Goal: Information Seeking & Learning: Learn about a topic

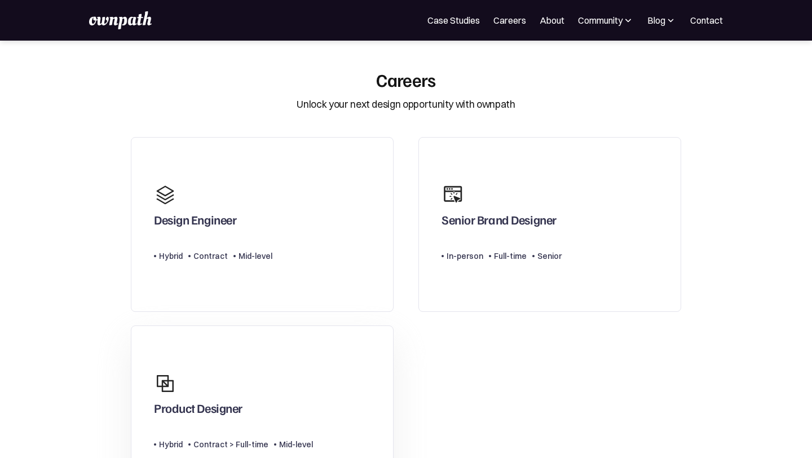
scroll to position [1, 0]
click at [481, 293] on link "Senior Brand Designer Type Level In-person Full-time Senior" at bounding box center [549, 223] width 263 height 175
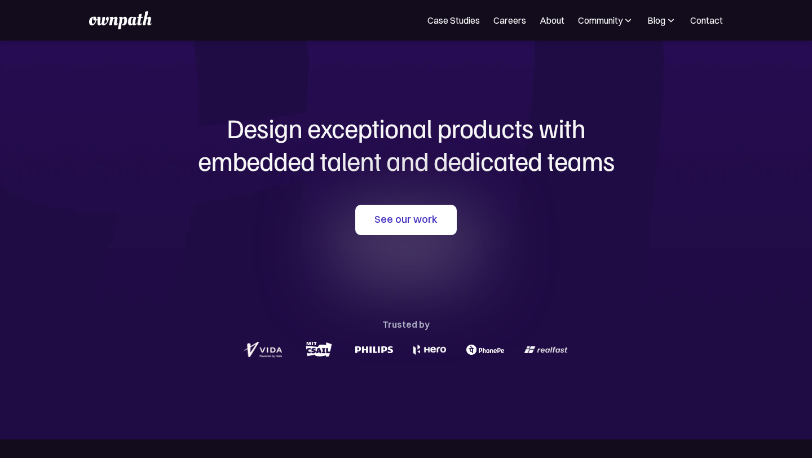
scroll to position [9, 0]
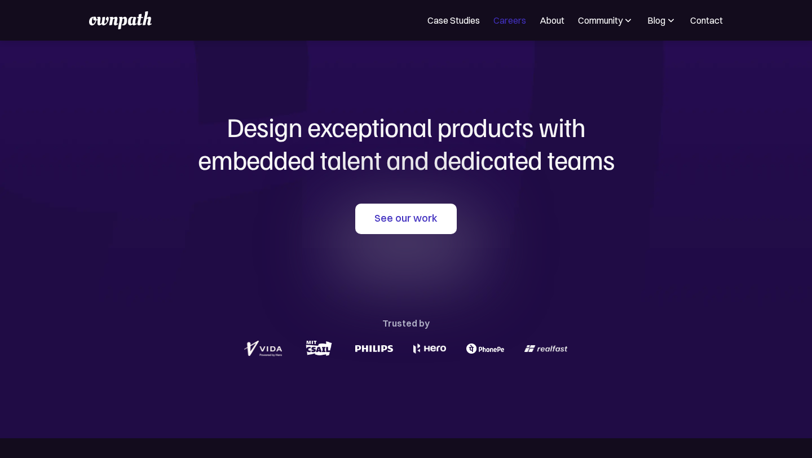
click at [510, 15] on link "Careers" at bounding box center [509, 21] width 33 height 14
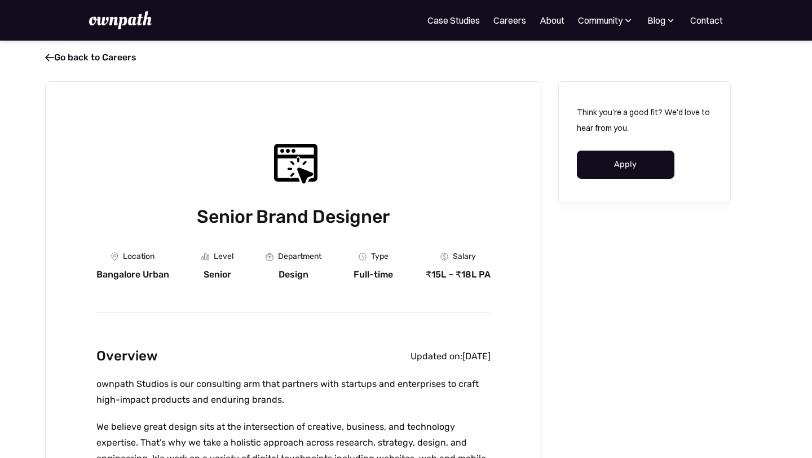
click at [143, 25] on img at bounding box center [120, 20] width 62 height 18
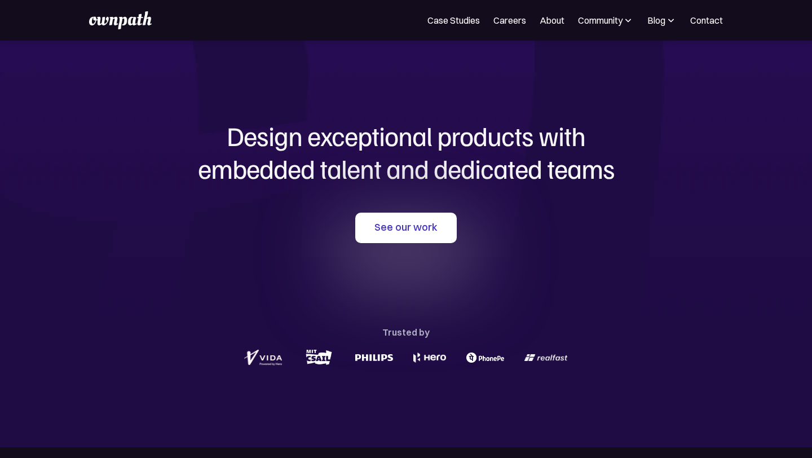
click at [535, 263] on div "See our work Trusted by" at bounding box center [405, 291] width 541 height 156
drag, startPoint x: 510, startPoint y: 162, endPoint x: 556, endPoint y: 173, distance: 48.0
click at [557, 176] on h1 "Design exceptional products with embedded talent and dedicated teams" at bounding box center [405, 152] width 541 height 65
click at [527, 199] on div "Design exceptional products with embedded talent and dedicated teams with us Se…" at bounding box center [405, 244] width 541 height 407
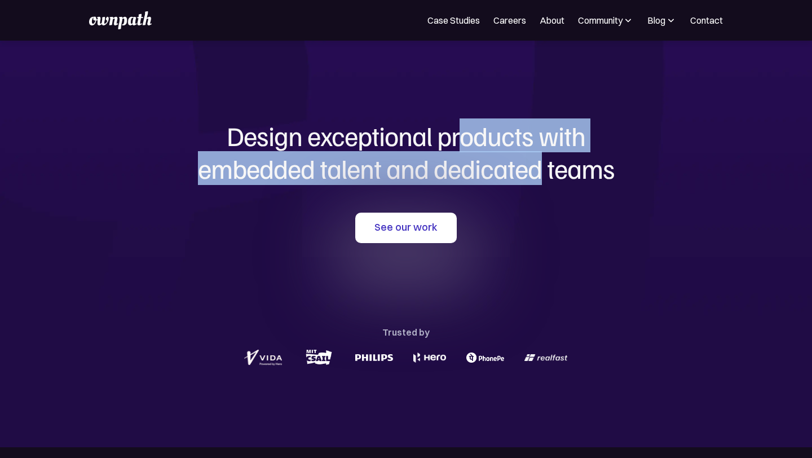
drag, startPoint x: 461, startPoint y: 147, endPoint x: 537, endPoint y: 162, distance: 77.5
click at [538, 165] on h1 "Design exceptional products with embedded talent and dedicated teams" at bounding box center [405, 152] width 541 height 65
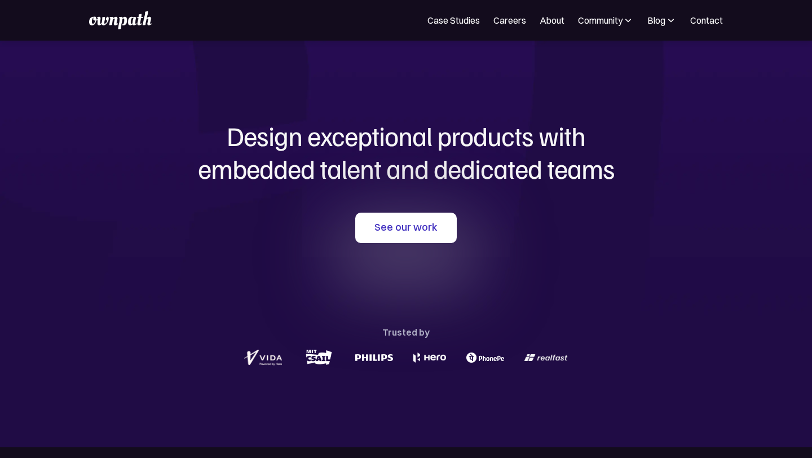
click at [529, 176] on h1 "Design exceptional products with embedded talent and dedicated teams" at bounding box center [405, 152] width 541 height 65
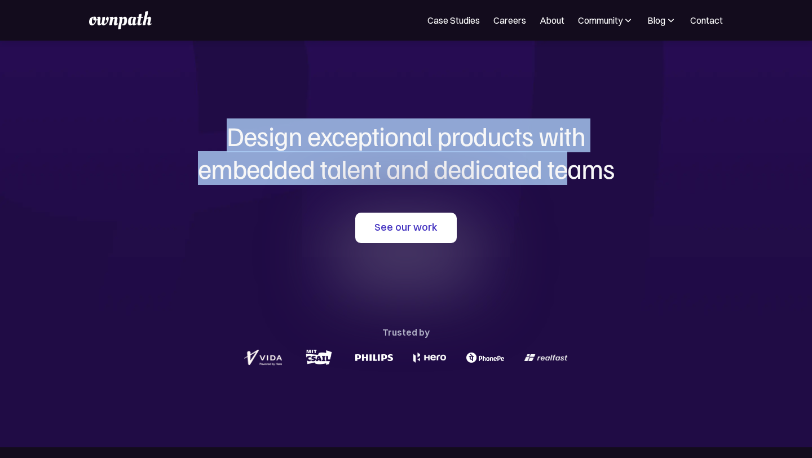
drag, startPoint x: 454, startPoint y: 116, endPoint x: 581, endPoint y: 161, distance: 135.2
click at [579, 161] on div "Design exceptional products with embedded talent and dedicated teams with us Se…" at bounding box center [405, 244] width 541 height 407
click at [581, 161] on h1 "Design exceptional products with embedded talent and dedicated teams" at bounding box center [405, 152] width 541 height 65
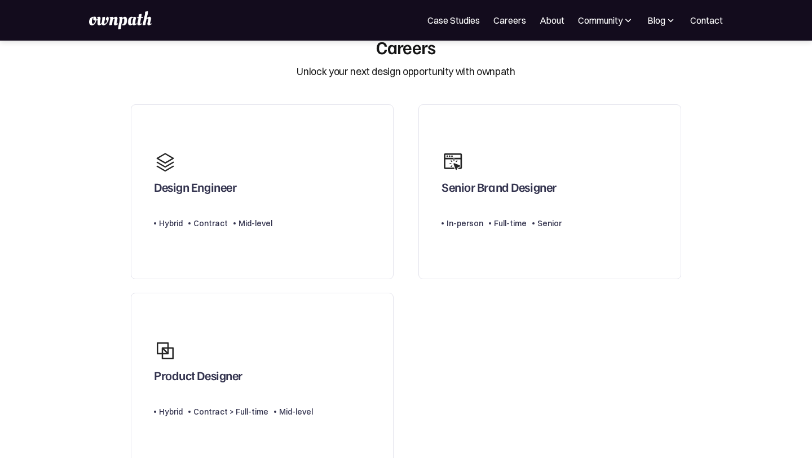
scroll to position [34, 0]
click at [651, 19] on div "Blog" at bounding box center [656, 21] width 18 height 14
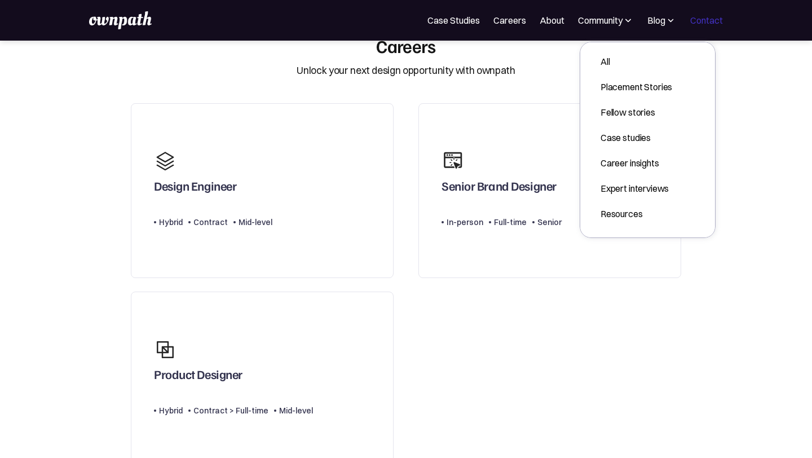
click at [717, 20] on link "Contact" at bounding box center [706, 21] width 33 height 14
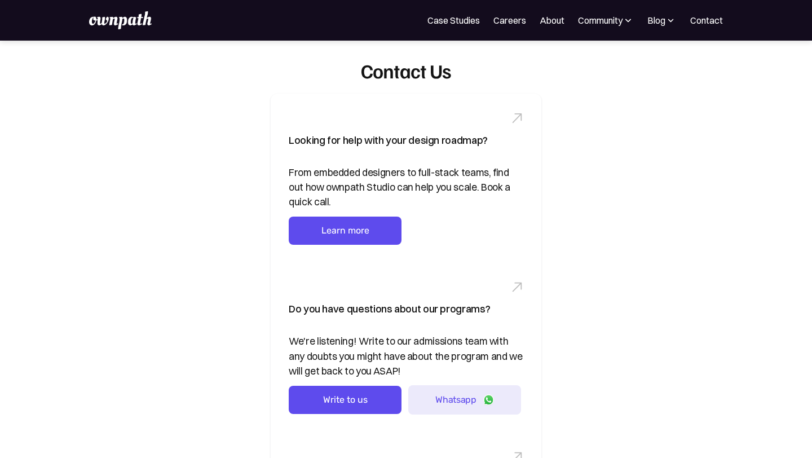
scroll to position [16, 0]
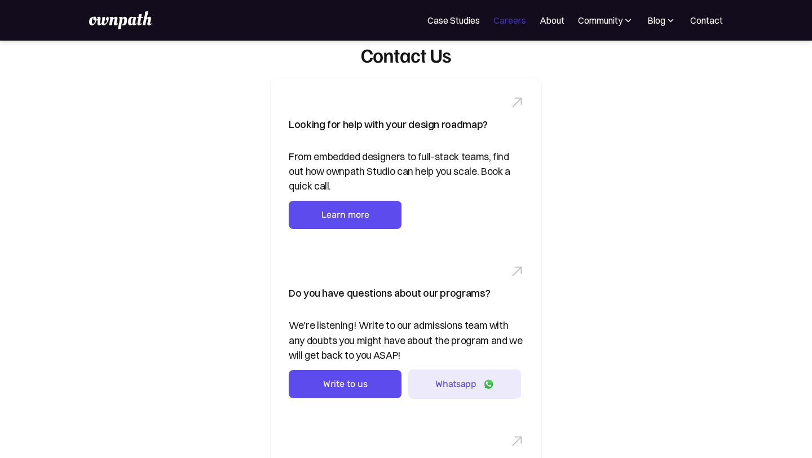
click at [514, 16] on link "Careers" at bounding box center [509, 21] width 33 height 14
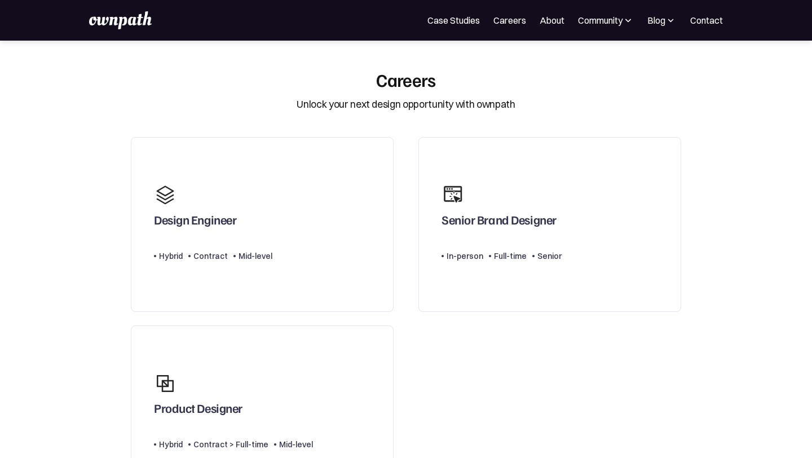
click at [550, 12] on div "For Companies Case Studies Careers About Community Events Resources Design Resi…" at bounding box center [405, 20] width 633 height 18
click at [552, 26] on link "About" at bounding box center [552, 21] width 25 height 14
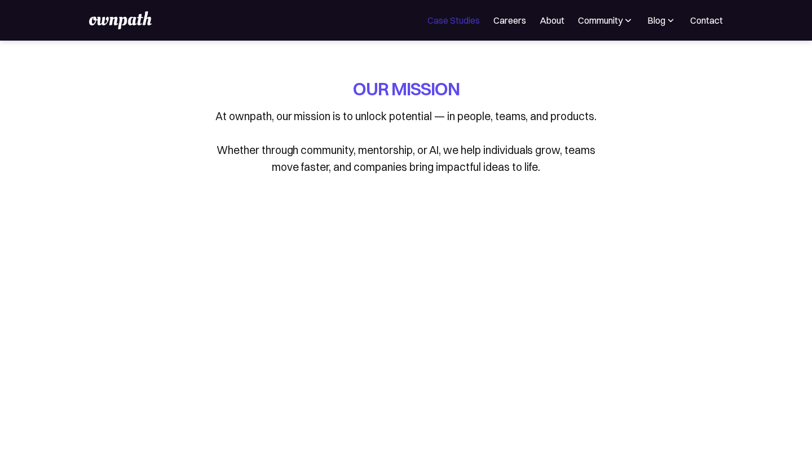
click at [454, 17] on link "Case Studies" at bounding box center [453, 21] width 52 height 14
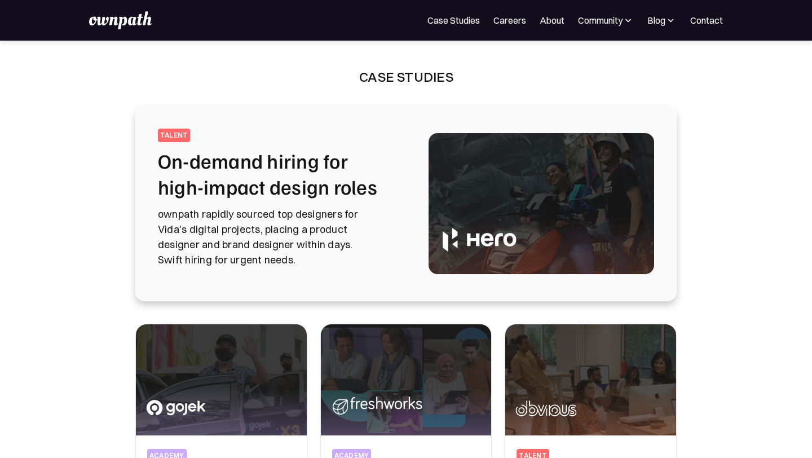
click at [100, 16] on img at bounding box center [120, 20] width 62 height 18
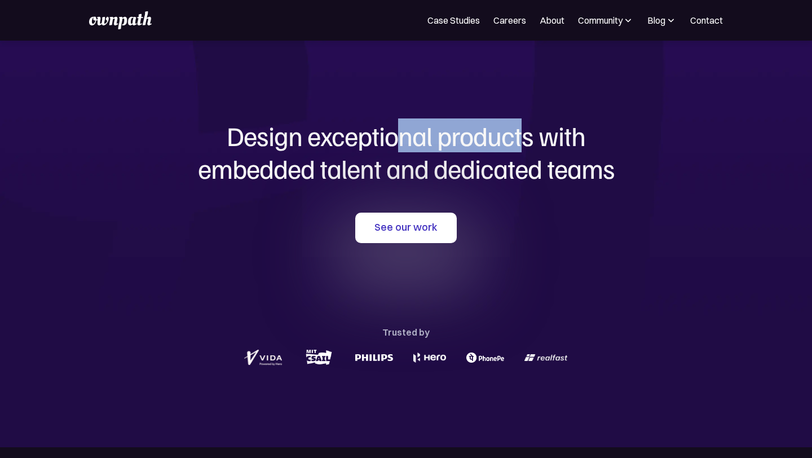
drag, startPoint x: 400, startPoint y: 131, endPoint x: 518, endPoint y: 134, distance: 117.9
click at [520, 143] on h1 "Design exceptional products with embedded talent and dedicated teams" at bounding box center [405, 152] width 541 height 65
click at [518, 134] on h1 "Design exceptional products with embedded talent and dedicated teams" at bounding box center [405, 152] width 541 height 65
